Goal: Information Seeking & Learning: Learn about a topic

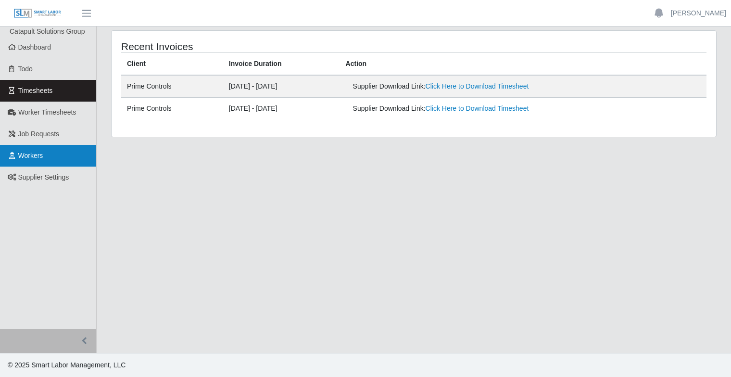
click at [39, 152] on span "Workers" at bounding box center [30, 156] width 25 height 8
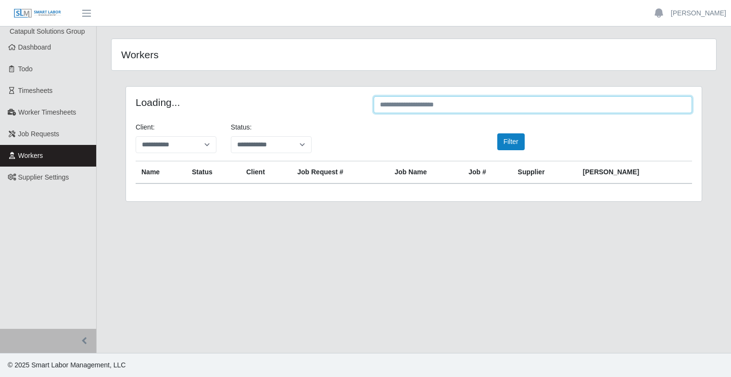
click at [423, 107] on input "text" at bounding box center [533, 104] width 319 height 17
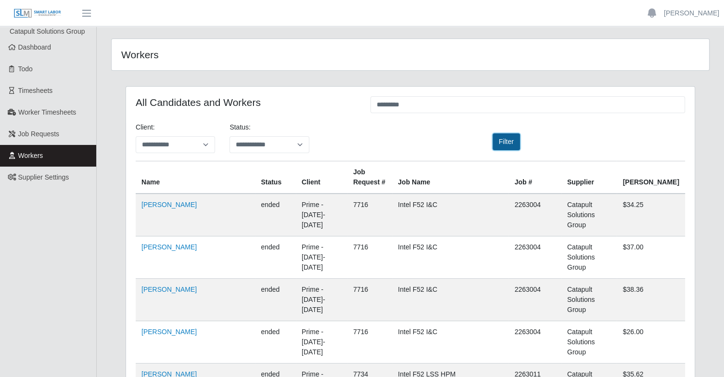
click at [511, 141] on button "Filter" at bounding box center [506, 141] width 27 height 17
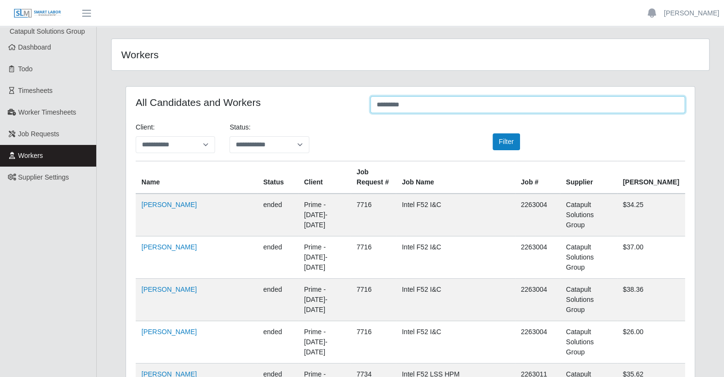
click at [438, 103] on input "*********" at bounding box center [528, 104] width 315 height 17
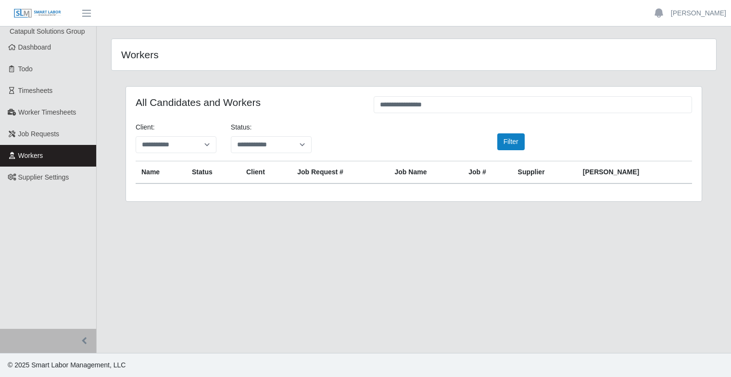
click at [529, 148] on div "Filter" at bounding box center [509, 141] width 95 height 17
click at [515, 145] on button "Filter" at bounding box center [511, 141] width 27 height 17
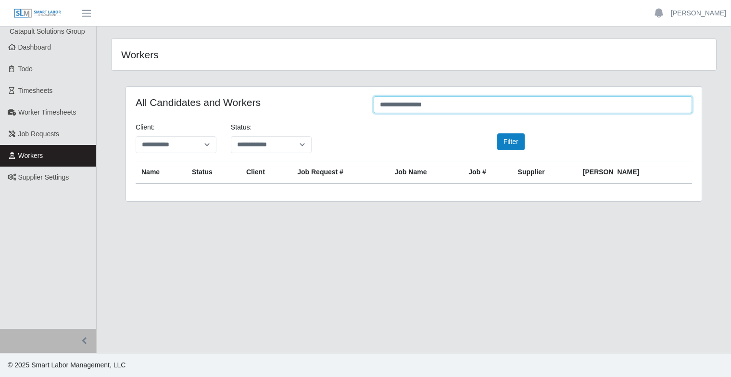
drag, startPoint x: 440, startPoint y: 105, endPoint x: 352, endPoint y: 107, distance: 88.1
click at [352, 107] on div "**********" at bounding box center [413, 105] width 571 height 19
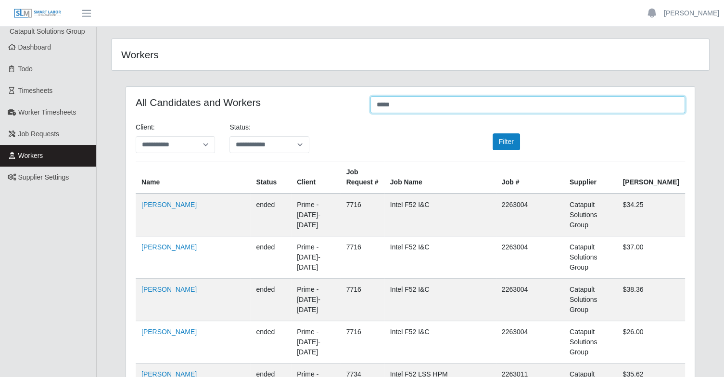
drag, startPoint x: 407, startPoint y: 107, endPoint x: 335, endPoint y: 103, distance: 71.8
click at [339, 102] on div "All Candidates and Workers *****" at bounding box center [410, 105] width 564 height 19
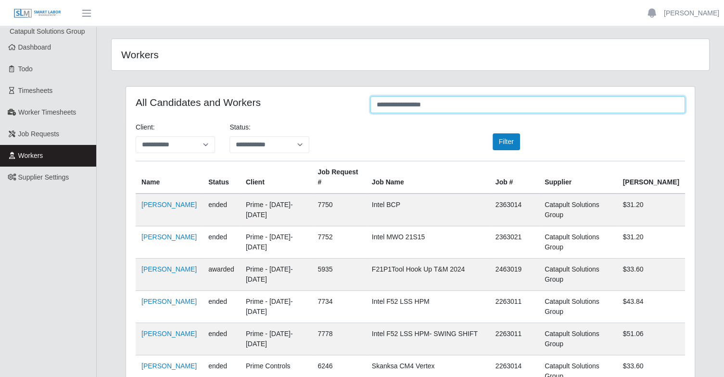
type input "**********"
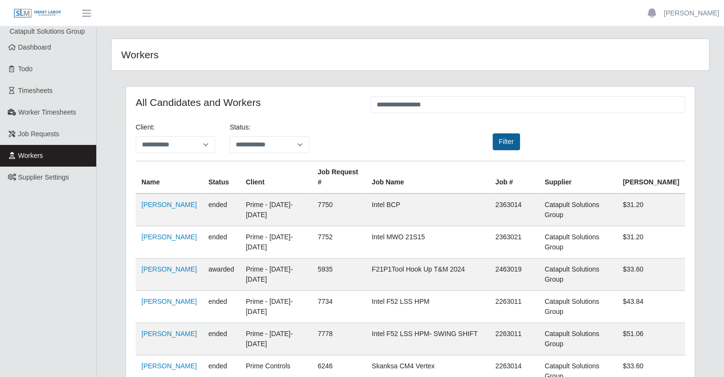
drag, startPoint x: 520, startPoint y: 145, endPoint x: 513, endPoint y: 142, distance: 8.1
click at [517, 144] on div "Filter" at bounding box center [505, 141] width 94 height 17
click at [512, 142] on button "Filter" at bounding box center [506, 141] width 27 height 17
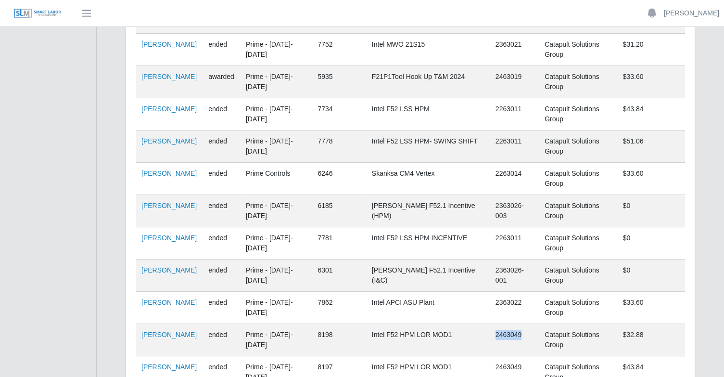
drag, startPoint x: 543, startPoint y: 333, endPoint x: 514, endPoint y: 333, distance: 28.9
click at [514, 333] on td "2463049" at bounding box center [514, 340] width 49 height 32
copy td "2463049"
click at [155, 334] on link "[PERSON_NAME]" at bounding box center [168, 335] width 55 height 8
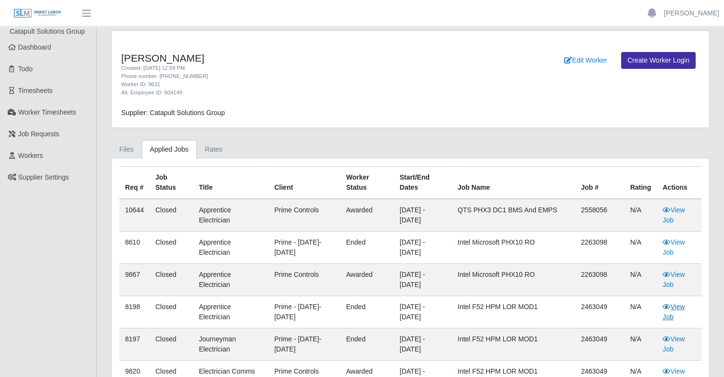
click at [680, 304] on link "View Job" at bounding box center [674, 312] width 22 height 18
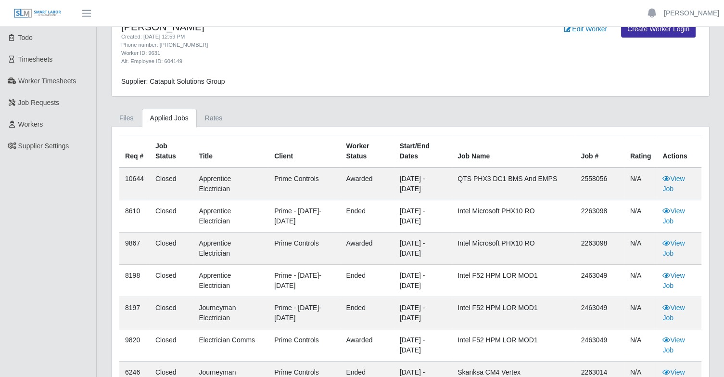
scroll to position [48, 0]
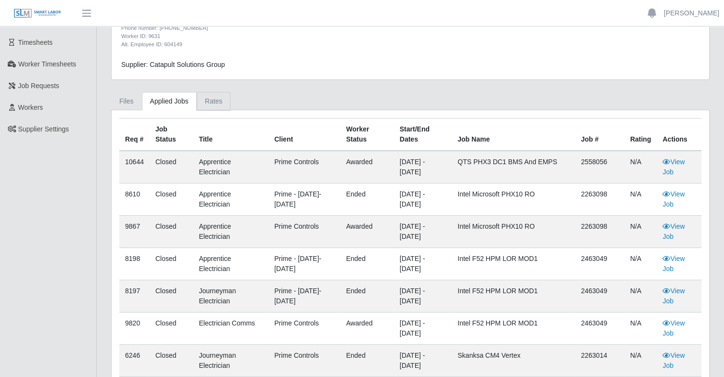
click at [202, 100] on link "Rates" at bounding box center [214, 101] width 34 height 19
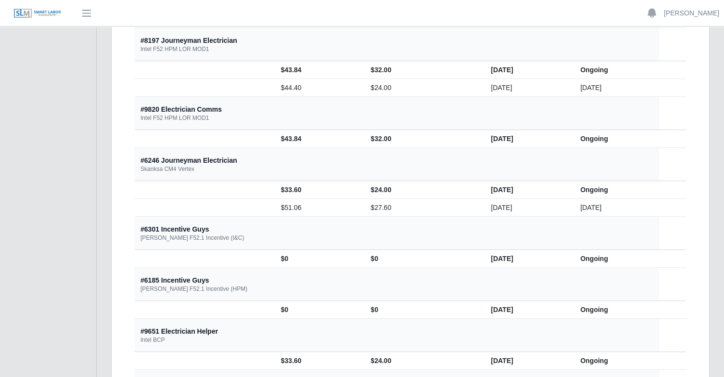
scroll to position [401, 0]
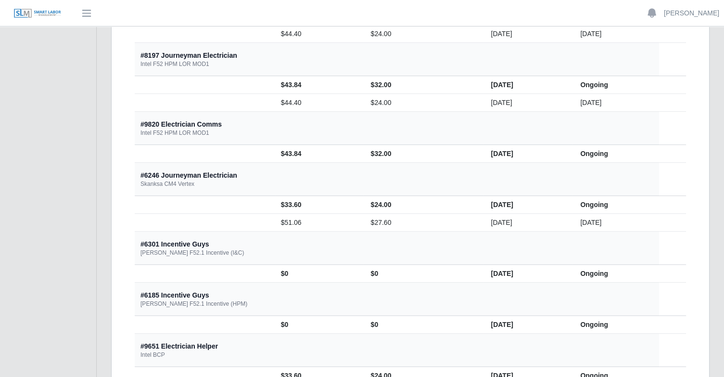
drag, startPoint x: 210, startPoint y: 146, endPoint x: 623, endPoint y: 157, distance: 413.1
click at [623, 157] on tr "$43.84 $32.00 06/24/2025 Ongoing" at bounding box center [410, 154] width 551 height 18
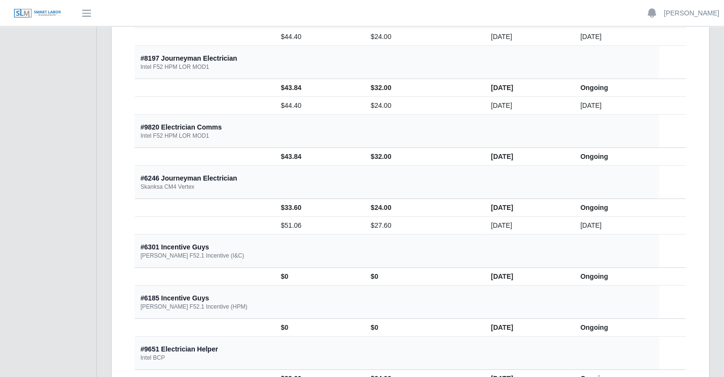
scroll to position [353, 0]
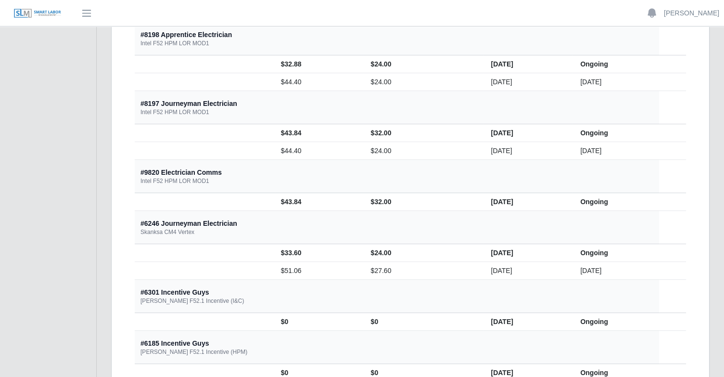
click at [618, 164] on th "#9820 Electrician Comms Intel F52 HPM LOR MOD1" at bounding box center [397, 176] width 525 height 33
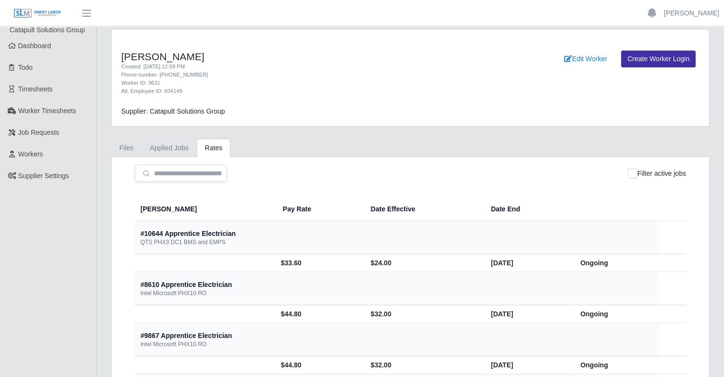
scroll to position [0, 0]
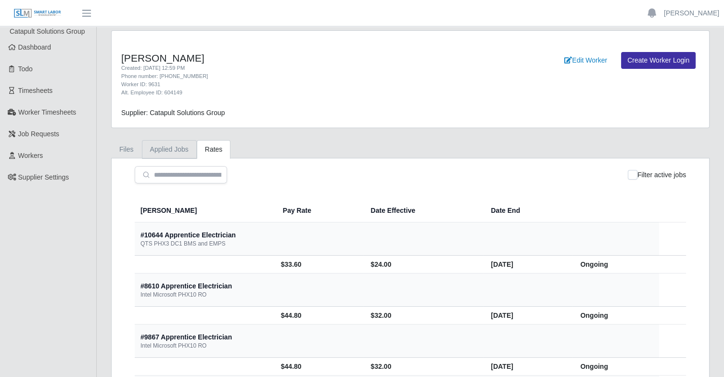
click at [176, 153] on link "Applied Jobs" at bounding box center [169, 149] width 55 height 19
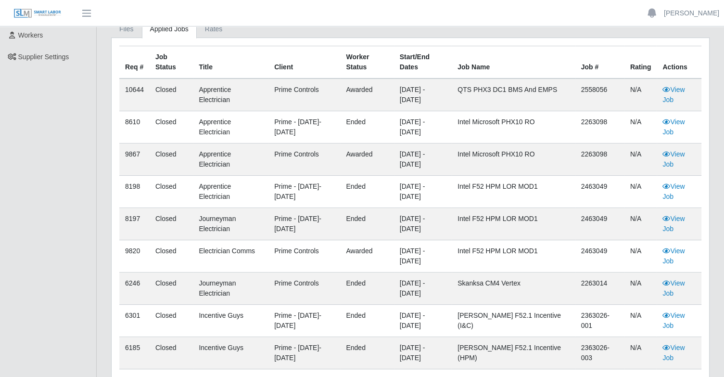
scroll to position [144, 0]
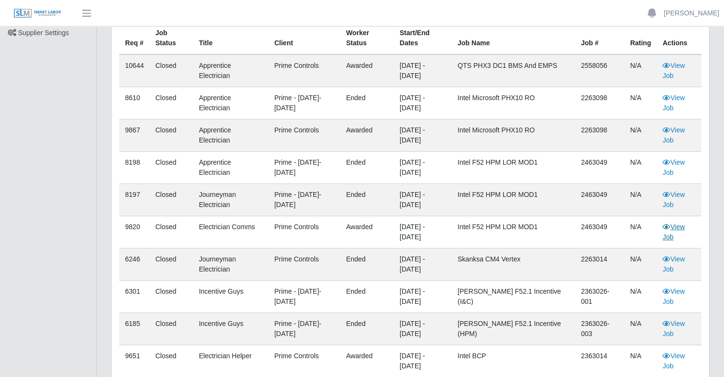
click at [680, 228] on link "View Job" at bounding box center [674, 232] width 22 height 18
click at [677, 160] on link "View Job" at bounding box center [674, 167] width 22 height 18
click at [679, 196] on link "View Job" at bounding box center [674, 200] width 22 height 18
click at [675, 162] on link "View Job" at bounding box center [674, 167] width 22 height 18
drag, startPoint x: 345, startPoint y: 231, endPoint x: 677, endPoint y: 227, distance: 332.1
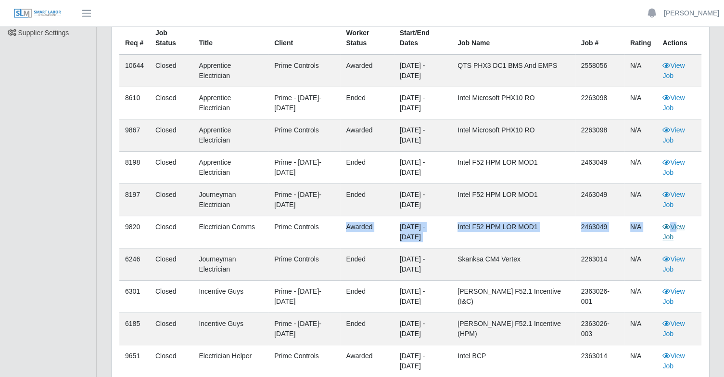
click at [677, 227] on tr "9820 Closed Electrician Comms Prime Controls awarded 11/16/2024 - 11/29/2025 In…" at bounding box center [410, 232] width 582 height 32
click at [680, 228] on link "View Job" at bounding box center [674, 232] width 22 height 18
click at [681, 228] on link "View Job" at bounding box center [674, 232] width 22 height 18
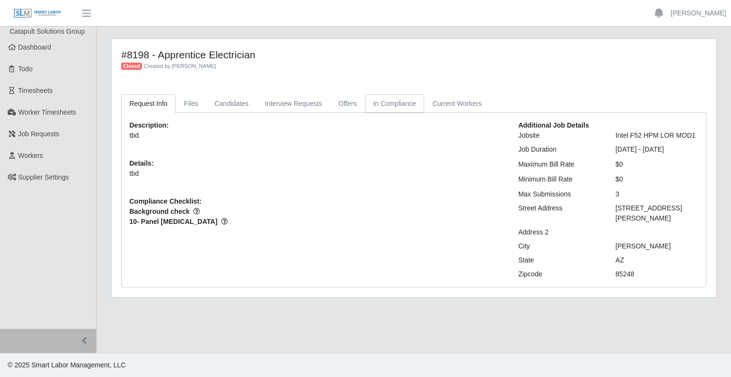
click at [404, 108] on link "In Compliance" at bounding box center [395, 103] width 60 height 19
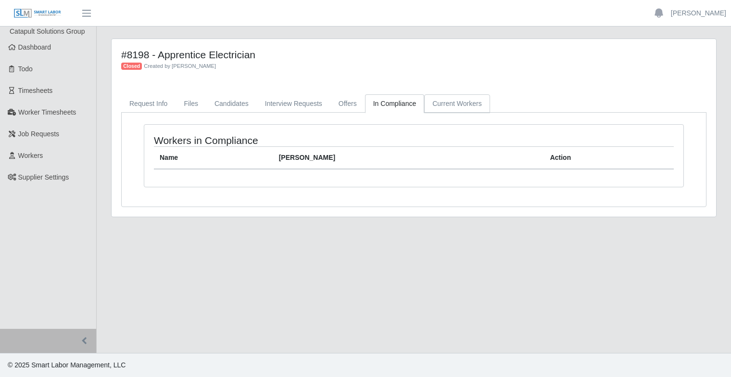
click at [431, 106] on link "Current Workers" at bounding box center [456, 103] width 65 height 19
click at [365, 102] on link "In Compliance" at bounding box center [395, 103] width 60 height 19
click at [333, 103] on link "Offers" at bounding box center [348, 103] width 35 height 19
click at [278, 98] on link "Interview Requests" at bounding box center [294, 103] width 74 height 19
click at [233, 103] on link "Candidates" at bounding box center [231, 103] width 51 height 19
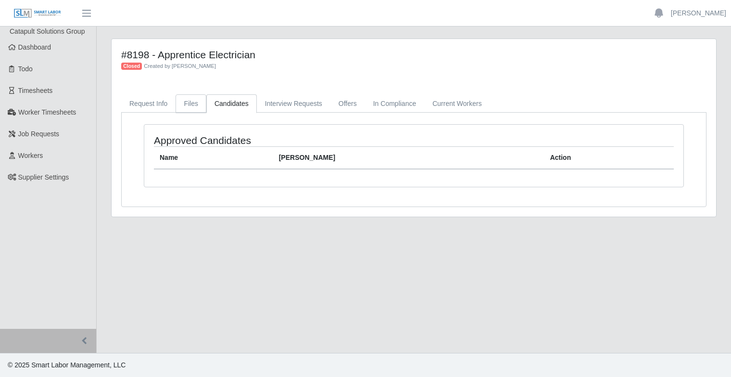
click at [194, 105] on link "Files" at bounding box center [191, 103] width 31 height 19
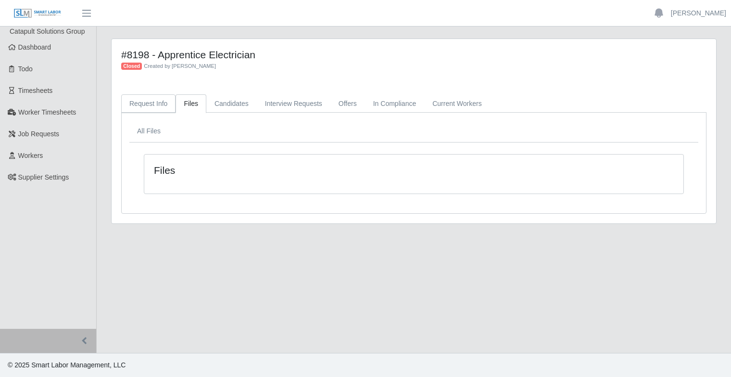
click at [164, 103] on link "Request Info" at bounding box center [148, 103] width 54 height 19
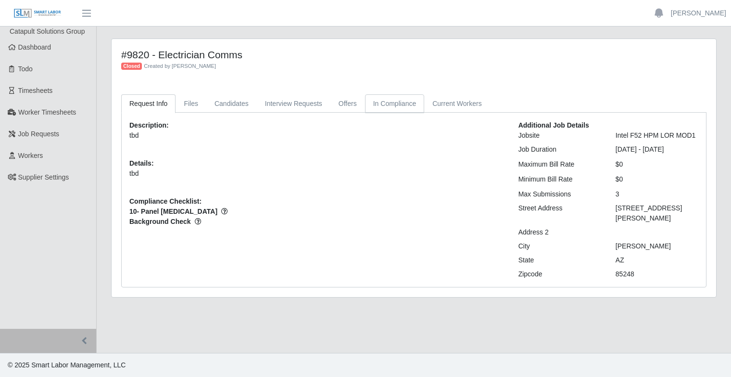
click at [393, 107] on link "In Compliance" at bounding box center [395, 103] width 60 height 19
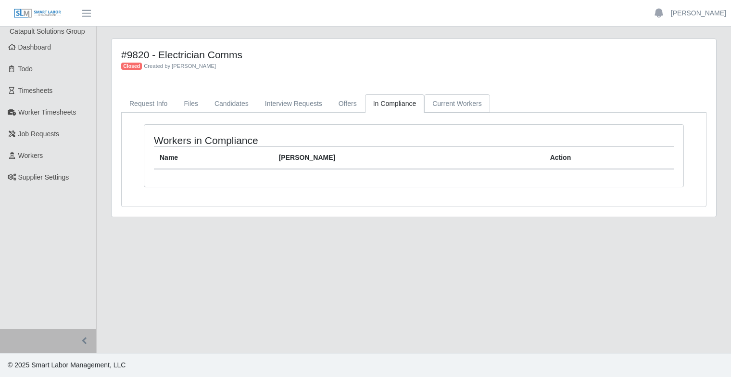
click at [457, 100] on link "Current Workers" at bounding box center [456, 103] width 65 height 19
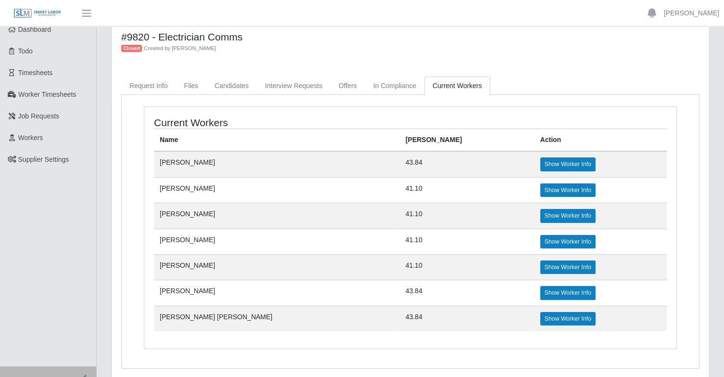
scroll to position [48, 0]
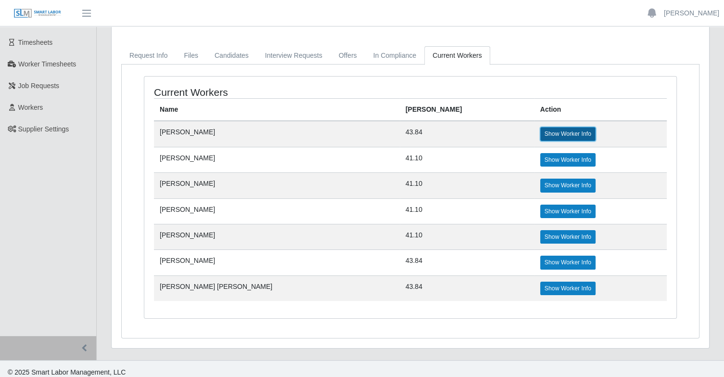
click at [540, 131] on link "Show Worker Info" at bounding box center [567, 133] width 55 height 13
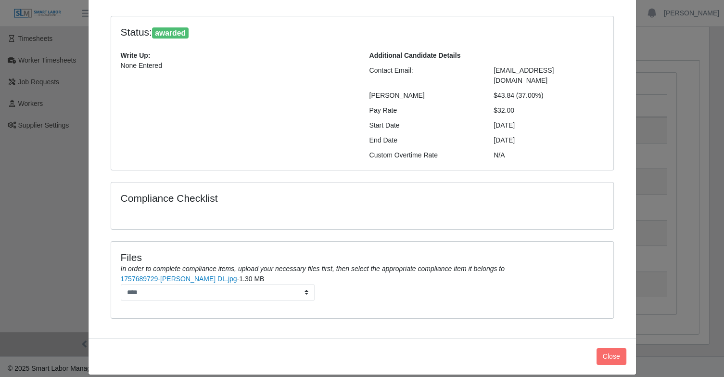
scroll to position [52, 0]
click at [485, 295] on div "Files In order to complete compliance items, upload your necessary files first,…" at bounding box center [362, 280] width 502 height 76
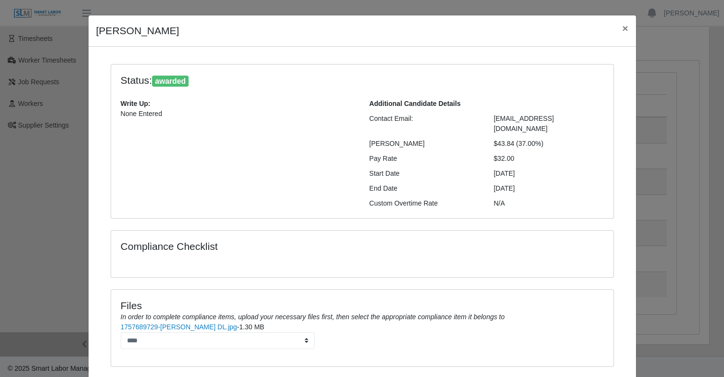
drag, startPoint x: 528, startPoint y: 165, endPoint x: 474, endPoint y: 165, distance: 54.9
click at [474, 168] on div "Start Date 11/17/2024" at bounding box center [486, 173] width 249 height 10
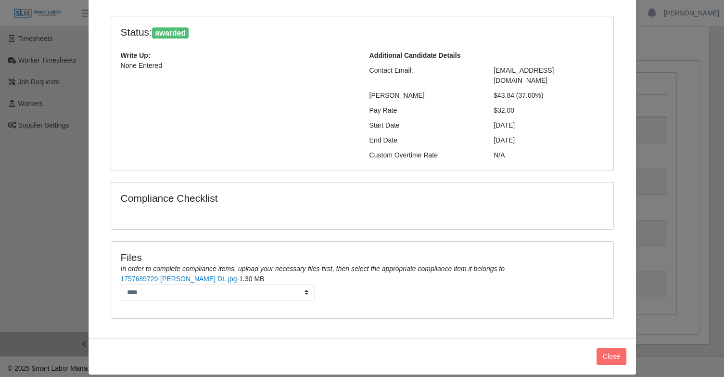
scroll to position [0, 0]
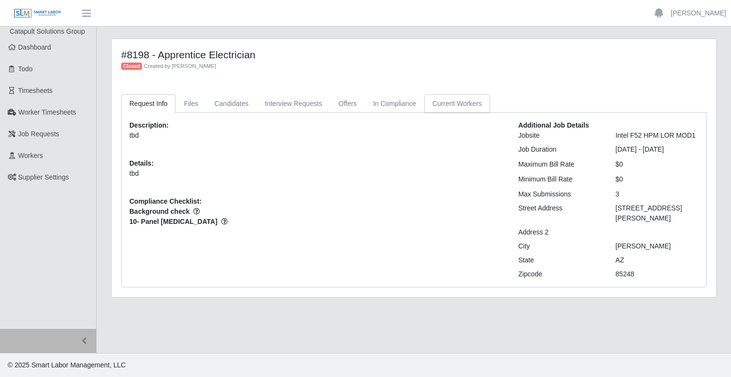
click at [447, 106] on link "Current Workers" at bounding box center [456, 103] width 65 height 19
click at [450, 113] on link "Current Workers" at bounding box center [456, 103] width 65 height 19
click at [445, 103] on link "Current Workers" at bounding box center [456, 103] width 65 height 19
click at [464, 107] on link "Current Workers" at bounding box center [456, 103] width 65 height 19
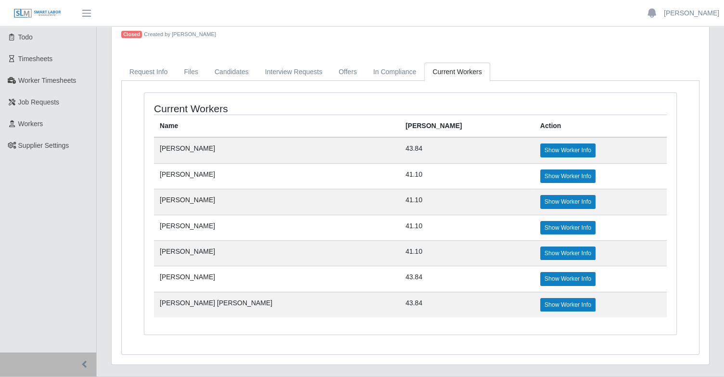
scroll to position [48, 0]
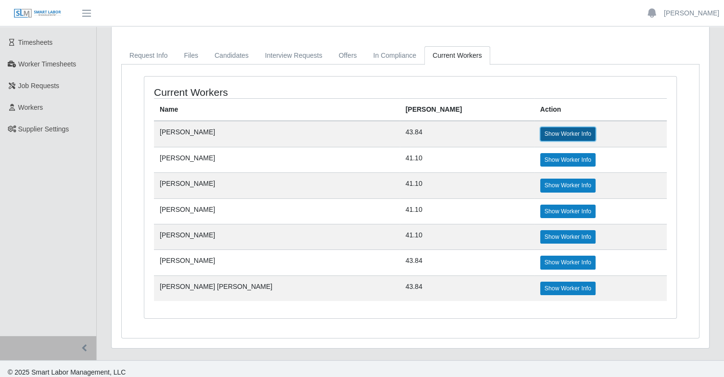
click at [540, 131] on link "Show Worker Info" at bounding box center [567, 133] width 55 height 13
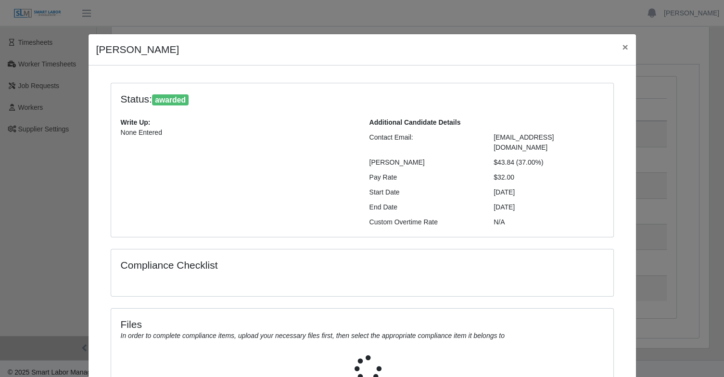
scroll to position [0, 0]
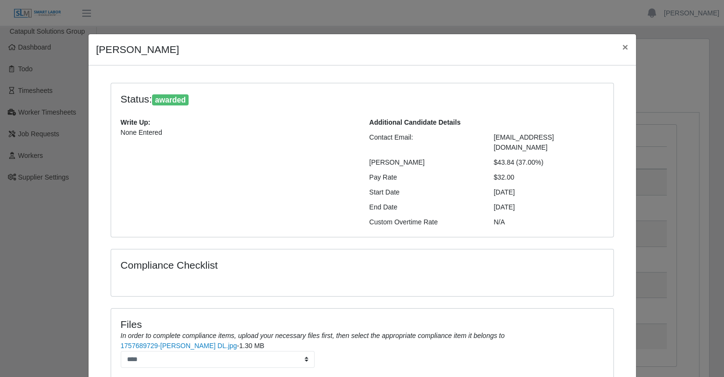
drag, startPoint x: 488, startPoint y: 186, endPoint x: 524, endPoint y: 189, distance: 35.2
click at [524, 189] on div "Additional Candidate Details Contact Email: [EMAIL_ADDRESS][DOMAIN_NAME] [PERSO…" at bounding box center [486, 172] width 249 height 110
click at [323, 278] on div "Compliance Checklist" at bounding box center [362, 272] width 502 height 47
